Goal: Task Accomplishment & Management: Manage account settings

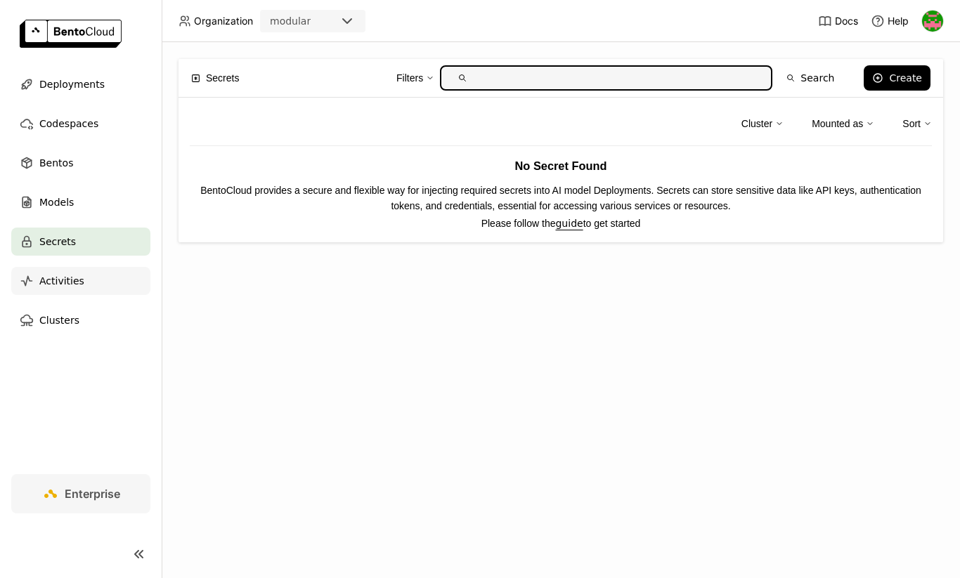
click at [93, 281] on div "Activities" at bounding box center [80, 281] width 139 height 28
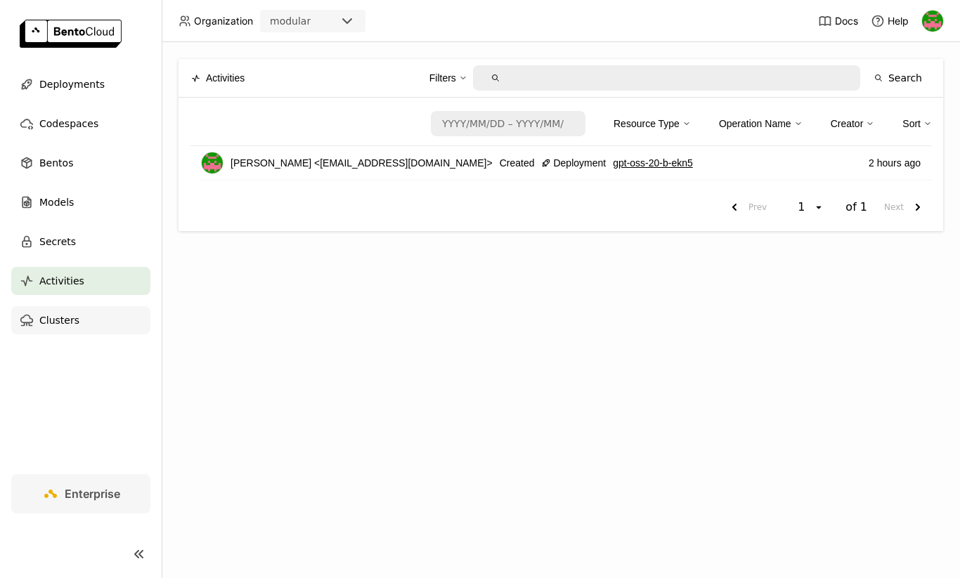
click at [63, 325] on span "Clusters" at bounding box center [59, 320] width 40 height 17
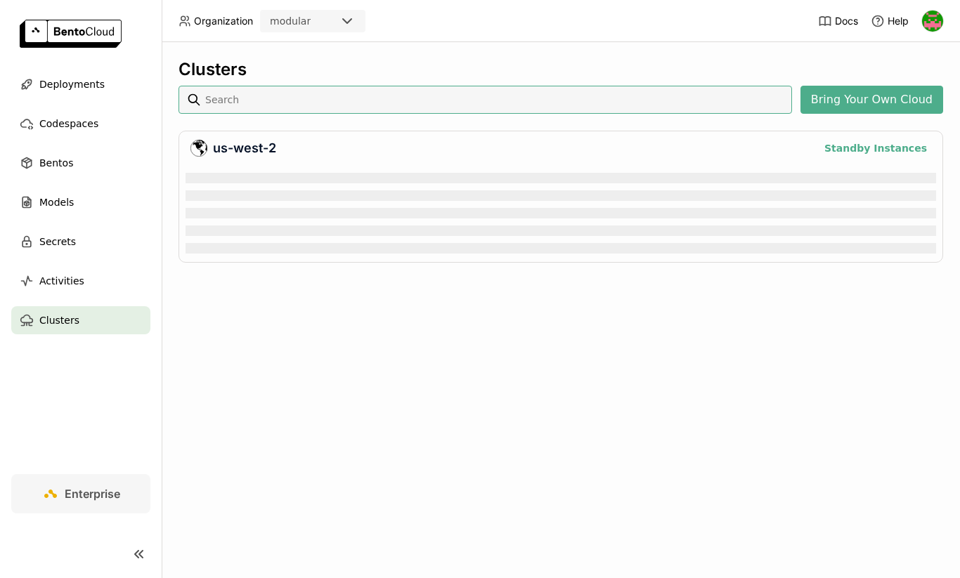
scroll to position [91, 750]
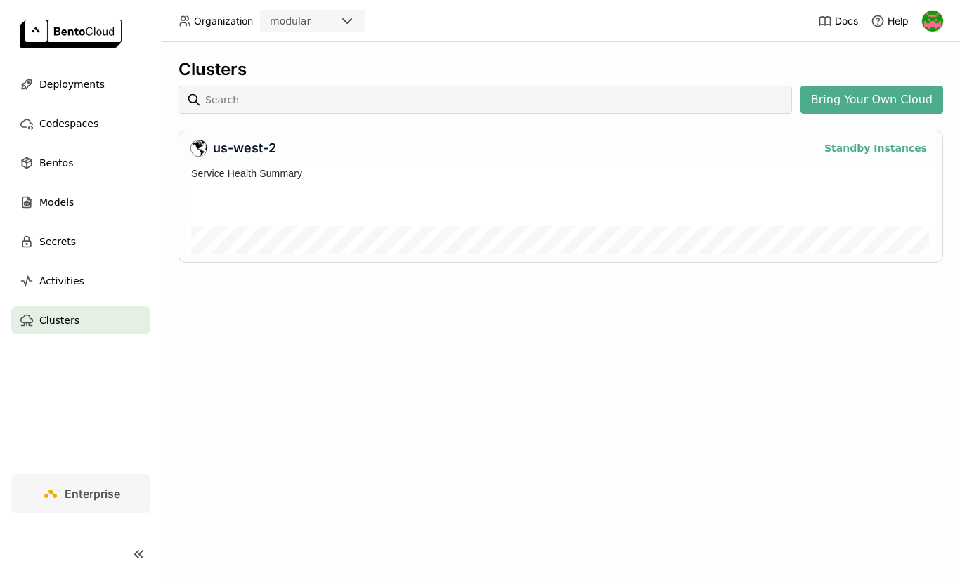
click at [65, 488] on span "Enterprise" at bounding box center [92, 494] width 55 height 14
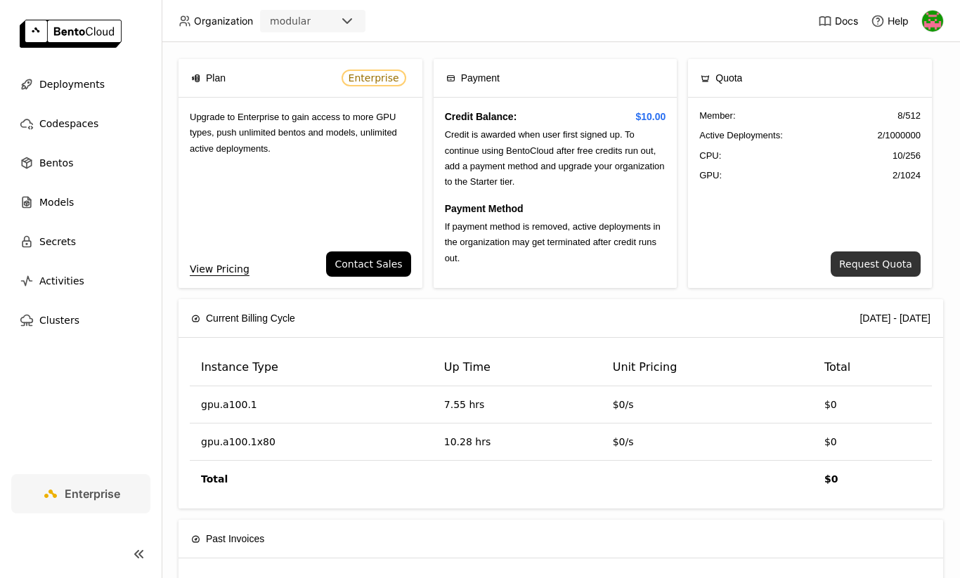
click at [879, 261] on button "Request Quota" at bounding box center [875, 263] width 90 height 25
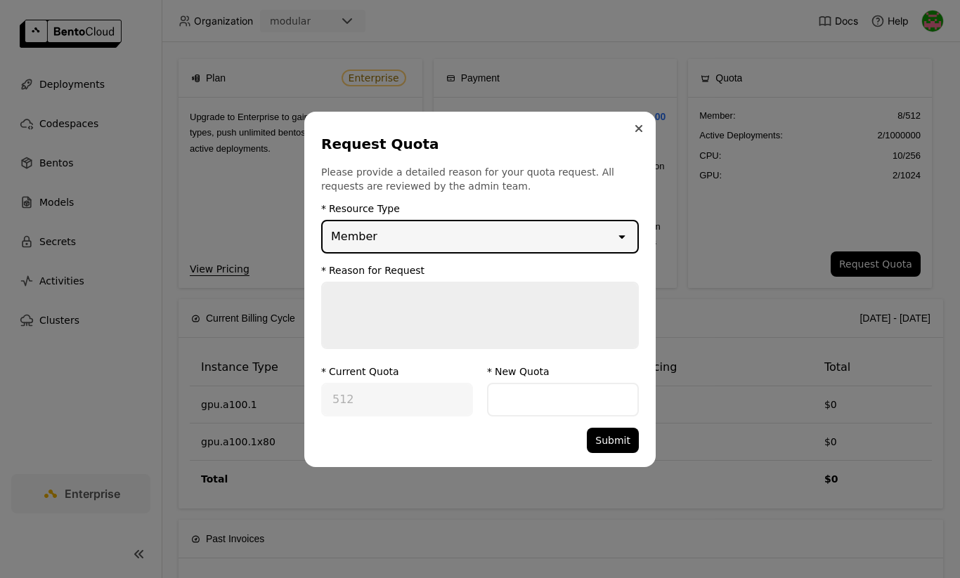
click at [636, 129] on icon "Close" at bounding box center [639, 129] width 6 height 6
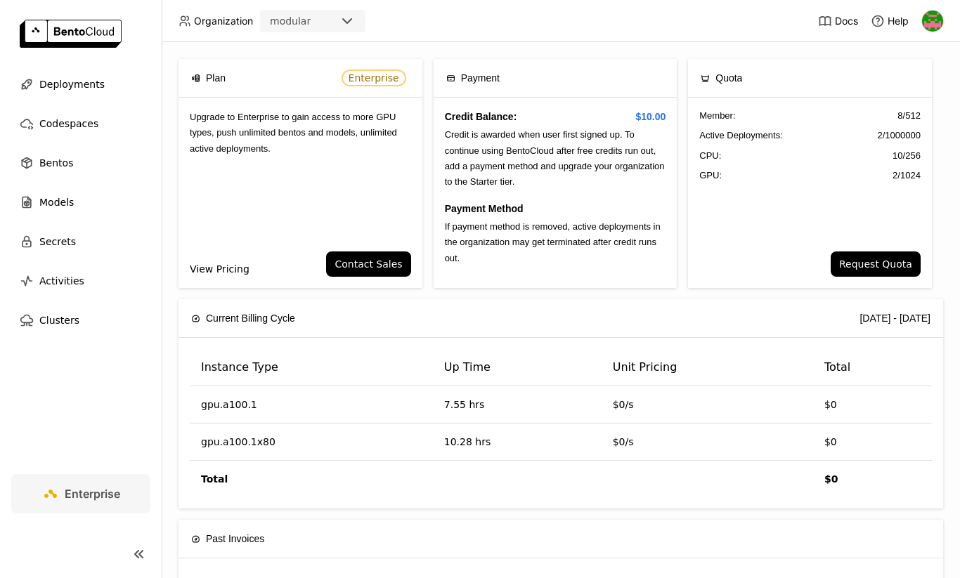
click at [218, 265] on link "View Pricing" at bounding box center [220, 268] width 60 height 15
